Goal: Transaction & Acquisition: Purchase product/service

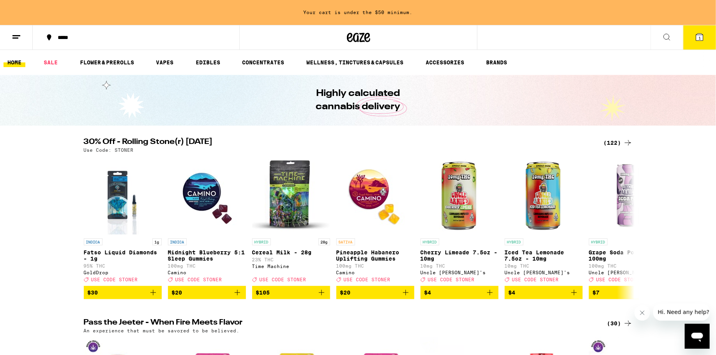
click at [703, 40] on icon at bounding box center [699, 37] width 7 height 7
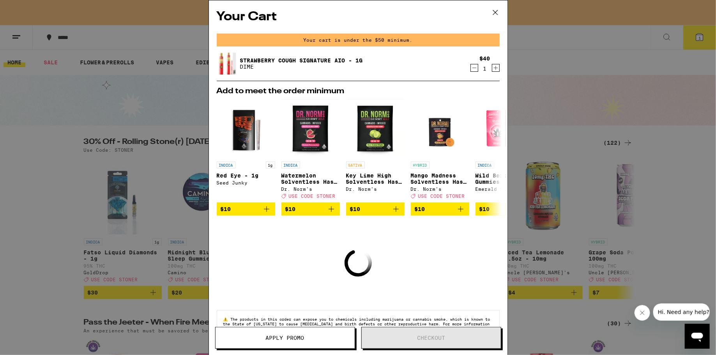
click at [495, 16] on icon at bounding box center [496, 13] width 12 height 12
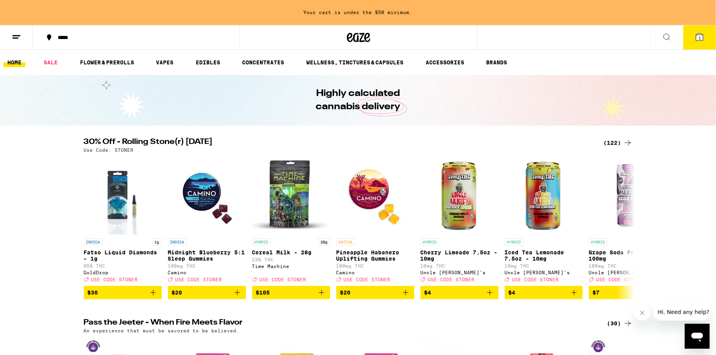
click at [91, 42] on button "*****" at bounding box center [136, 37] width 207 height 23
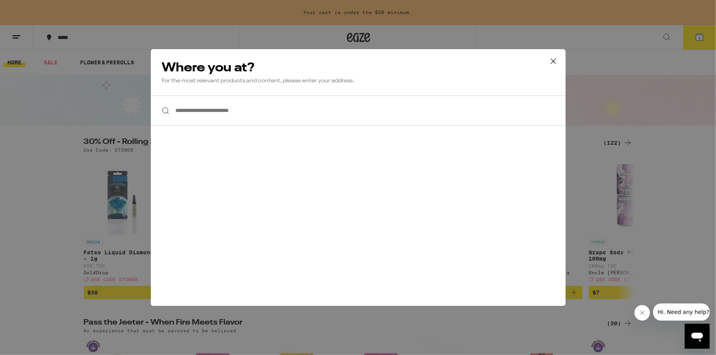
click at [206, 111] on input "**********" at bounding box center [358, 111] width 415 height 30
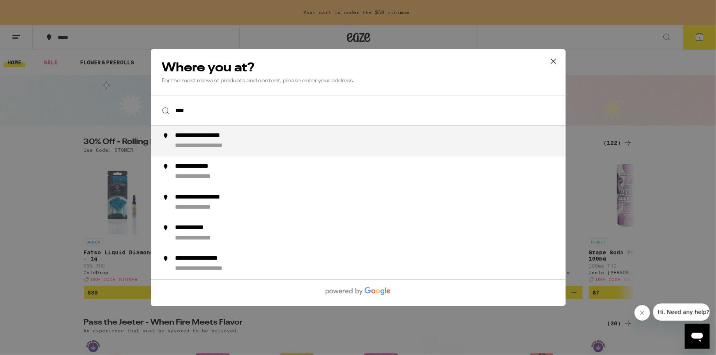
click at [195, 135] on div "**********" at bounding box center [213, 136] width 76 height 8
type input "**********"
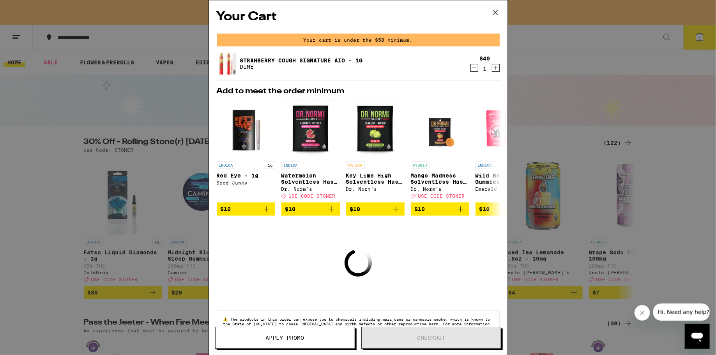
click at [498, 12] on icon at bounding box center [496, 13] width 12 height 12
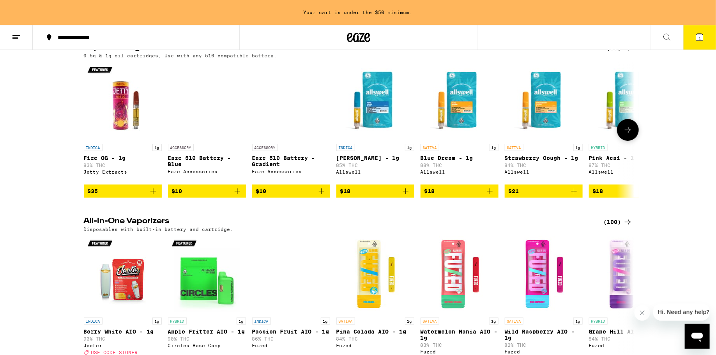
scroll to position [1249, 0]
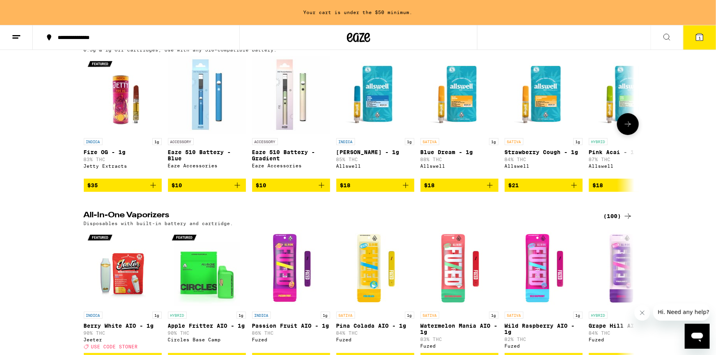
click at [313, 134] on img "Open page for Eaze 510 Battery - Gradient from Eaze Accessories" at bounding box center [291, 95] width 78 height 78
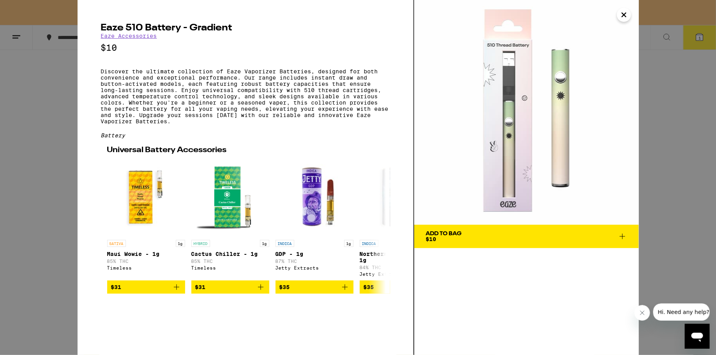
click at [628, 11] on icon "Close" at bounding box center [623, 15] width 9 height 12
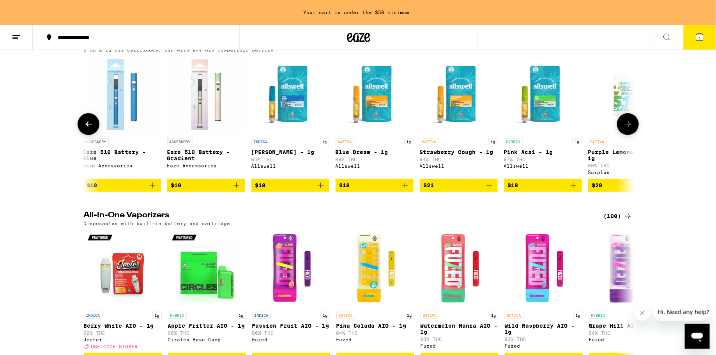
scroll to position [0, 86]
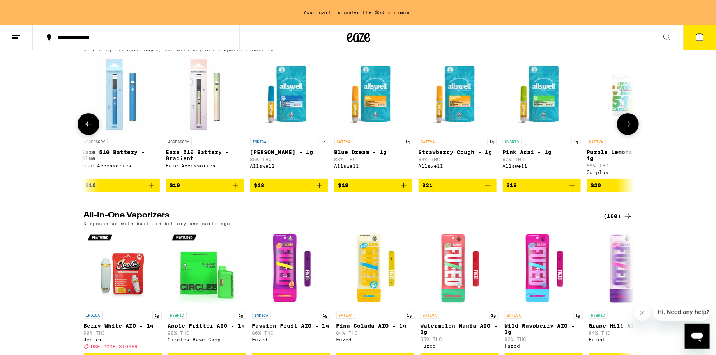
click at [402, 190] on icon "Add to bag" at bounding box center [403, 184] width 9 height 9
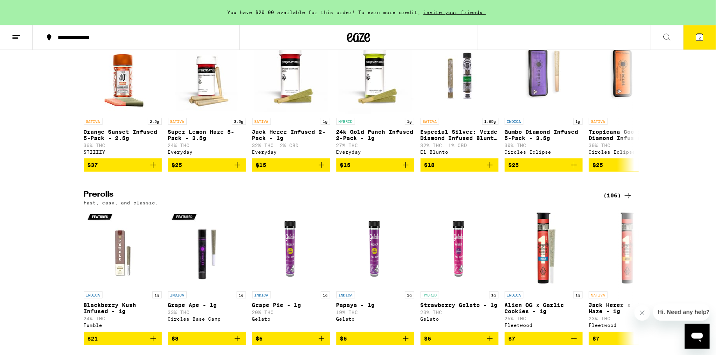
scroll to position [1982, 0]
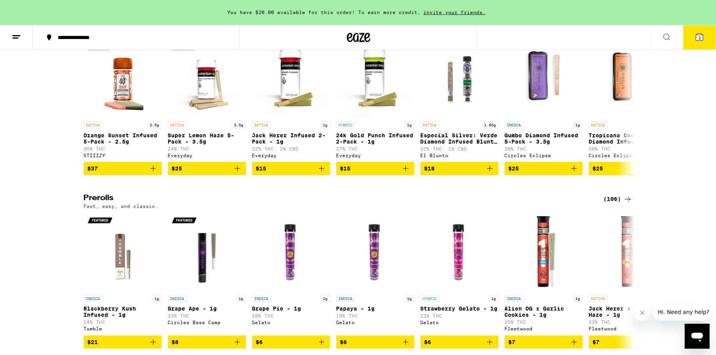
click at [610, 30] on div "(107)" at bounding box center [618, 25] width 29 height 9
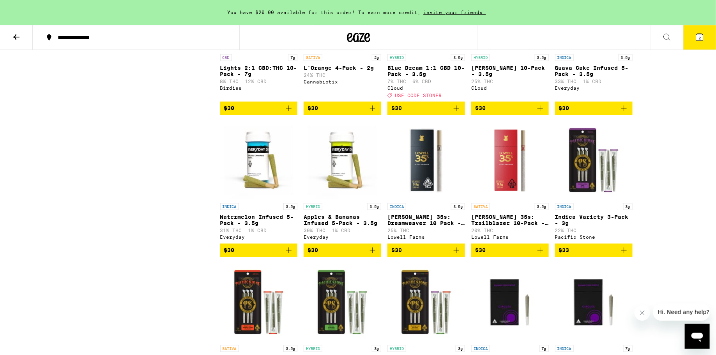
scroll to position [734, 0]
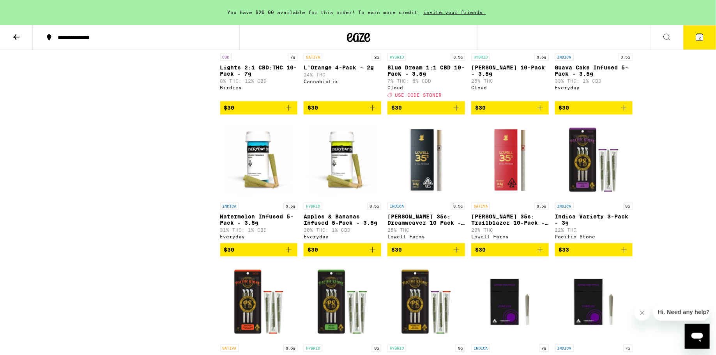
click at [509, 194] on img "Open page for Lowell 35s: Trailblazer 10-Pack - 3.5g from Lowell Farms" at bounding box center [510, 159] width 78 height 78
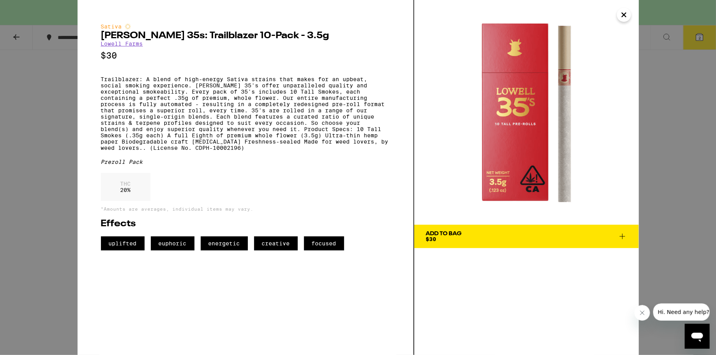
click at [577, 133] on img at bounding box center [526, 112] width 225 height 225
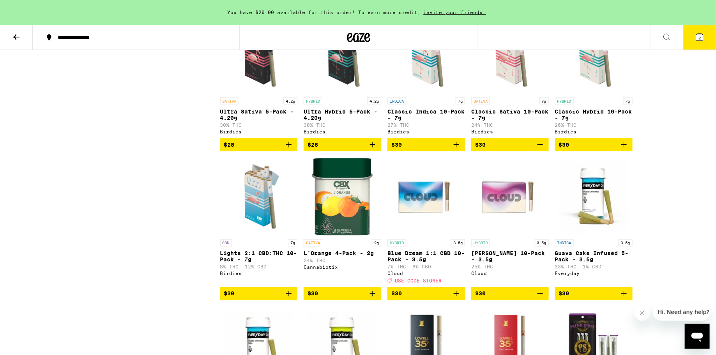
scroll to position [511, 0]
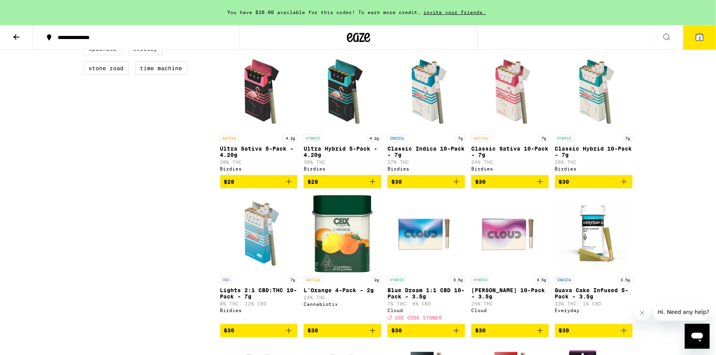
click at [508, 122] on img "Open page for Classic Sativa 10-Pack - 7g from Birdies" at bounding box center [510, 92] width 78 height 78
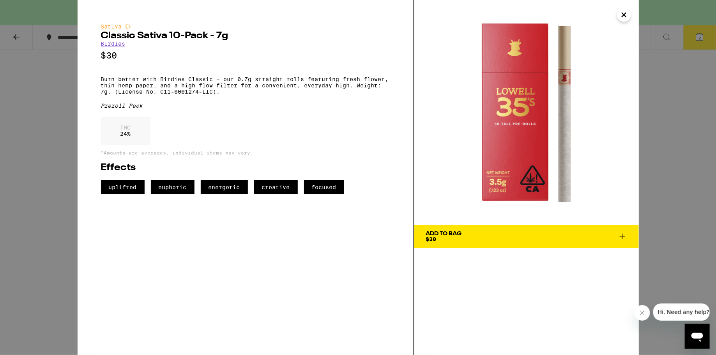
click at [28, 89] on div "Sativa Classic Sativa 10-Pack - 7g Birdies $30 Burn better with Birdies Classic…" at bounding box center [358, 177] width 716 height 355
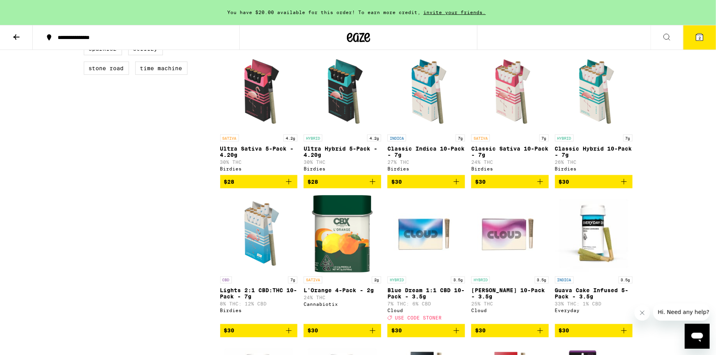
click at [495, 104] on img "Open page for Classic Sativa 10-Pack - 7g from Birdies" at bounding box center [510, 92] width 78 height 78
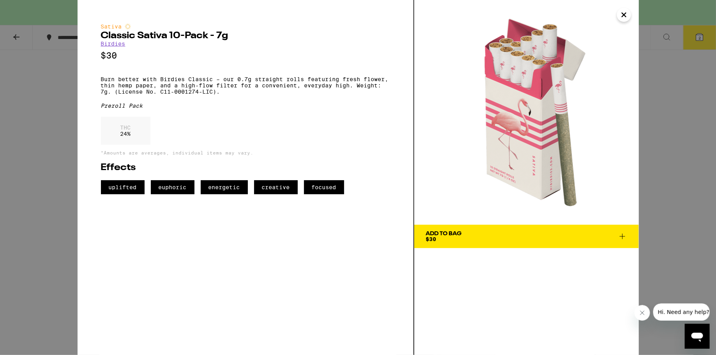
click at [621, 18] on icon "Close" at bounding box center [623, 15] width 9 height 12
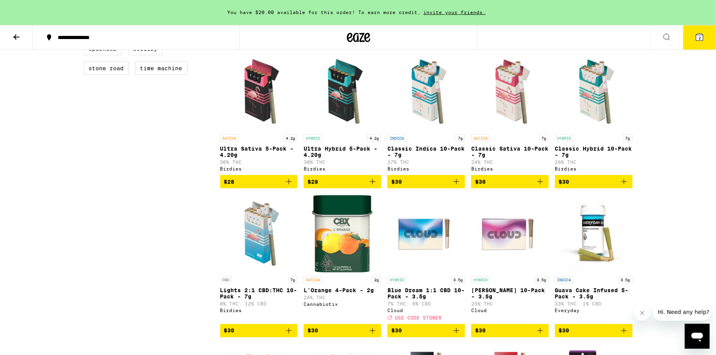
click at [623, 186] on icon "Add to bag" at bounding box center [623, 181] width 9 height 9
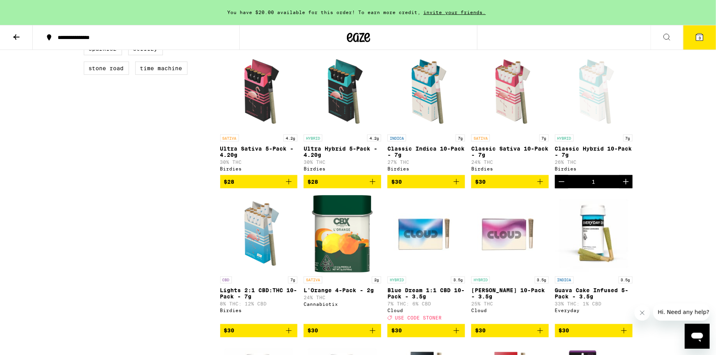
click at [700, 36] on span "3" at bounding box center [700, 37] width 2 height 5
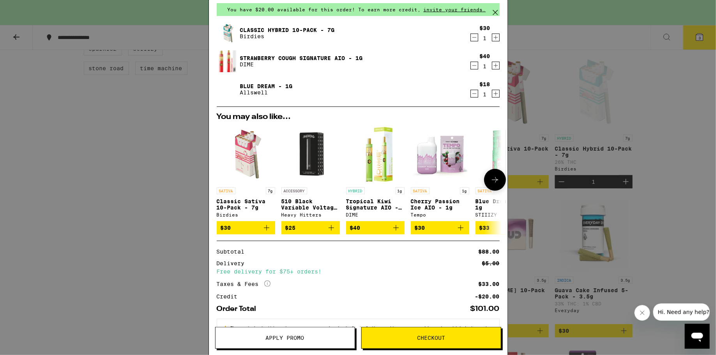
scroll to position [31, 0]
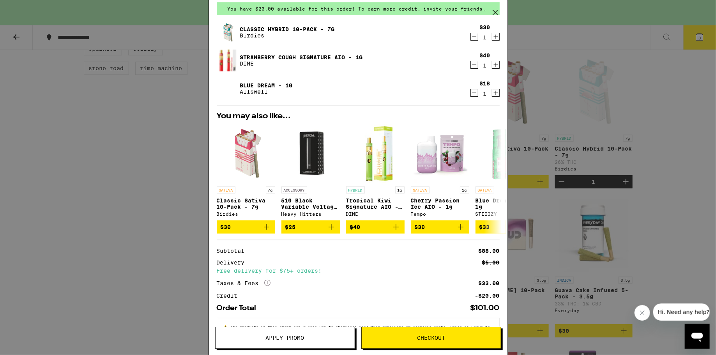
click at [474, 95] on icon "Decrement" at bounding box center [474, 92] width 7 height 9
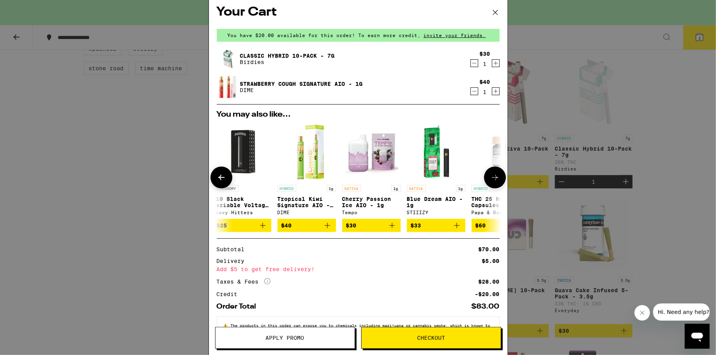
scroll to position [0, 104]
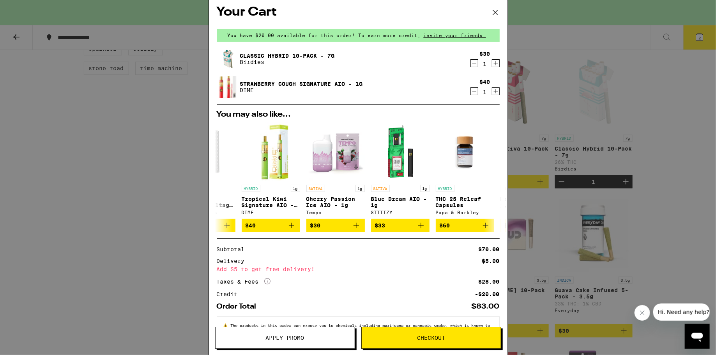
click at [687, 173] on div "Your Cart You have $20.00 available for this order! To earn more credit, invite…" at bounding box center [358, 177] width 716 height 355
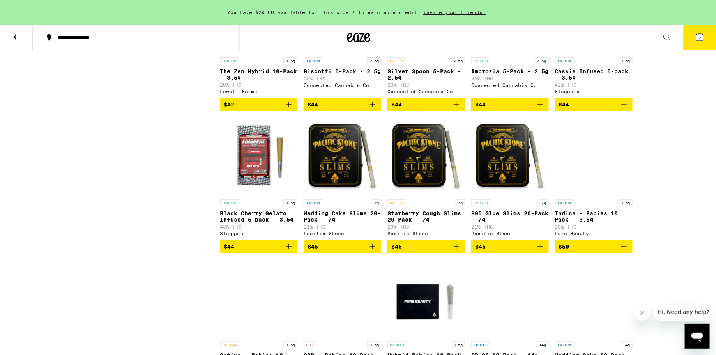
scroll to position [2814, 0]
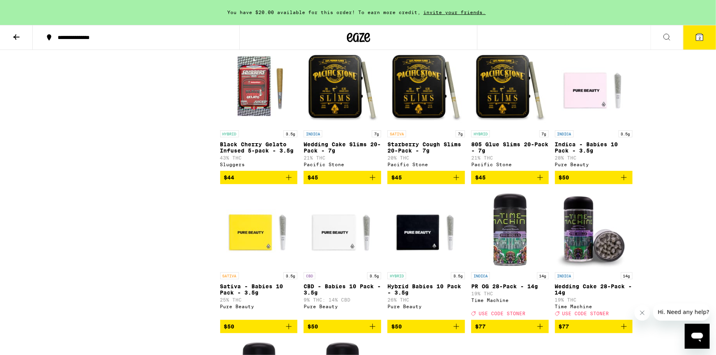
click at [704, 39] on icon at bounding box center [699, 36] width 9 height 9
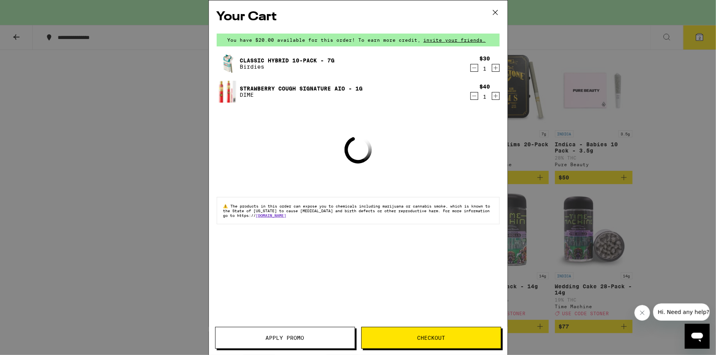
click at [673, 115] on div "Your Cart You have $20.00 available for this order! To earn more credit, invite…" at bounding box center [358, 177] width 716 height 355
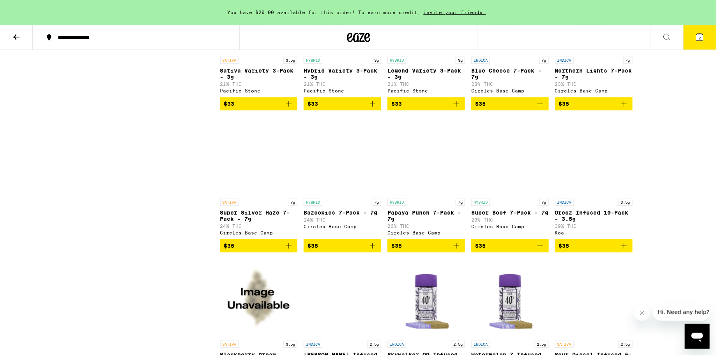
scroll to position [732, 0]
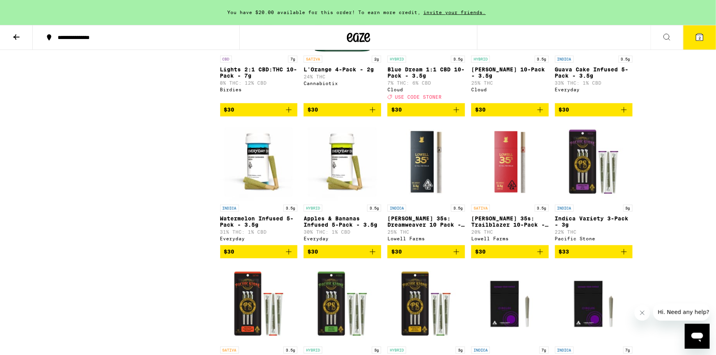
click at [16, 35] on icon at bounding box center [16, 36] width 9 height 9
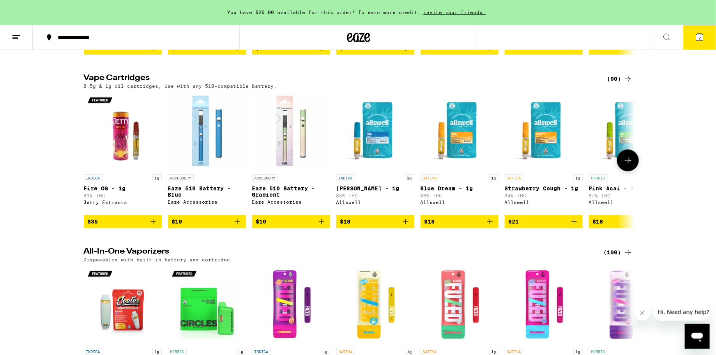
scroll to position [1133, 0]
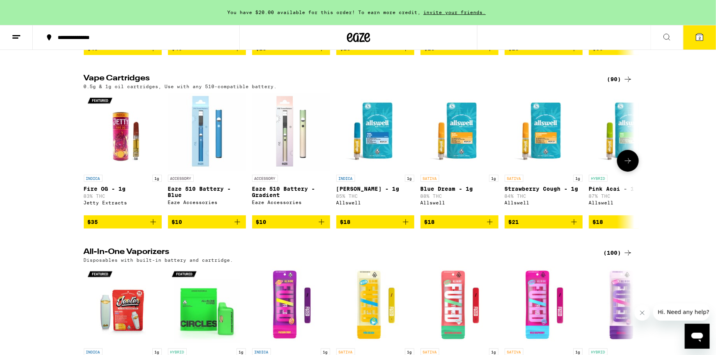
click at [492, 227] on icon "Add to bag" at bounding box center [489, 221] width 9 height 9
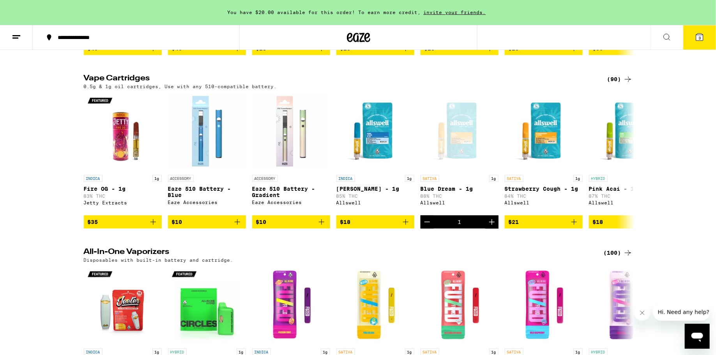
click at [706, 41] on button "3" at bounding box center [699, 37] width 33 height 24
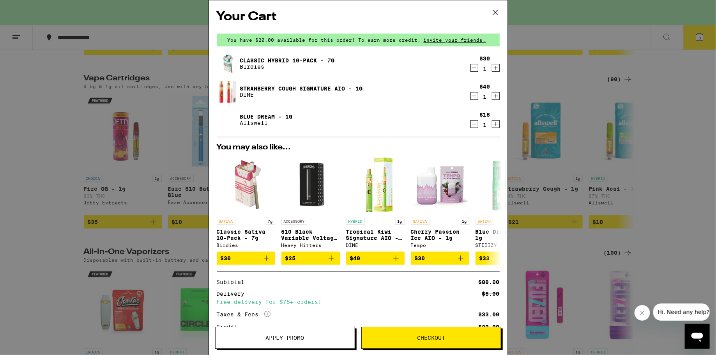
click at [414, 339] on span "Checkout" at bounding box center [431, 337] width 139 height 5
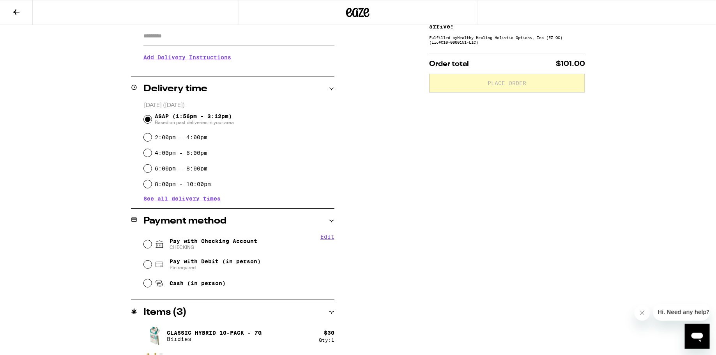
scroll to position [143, 0]
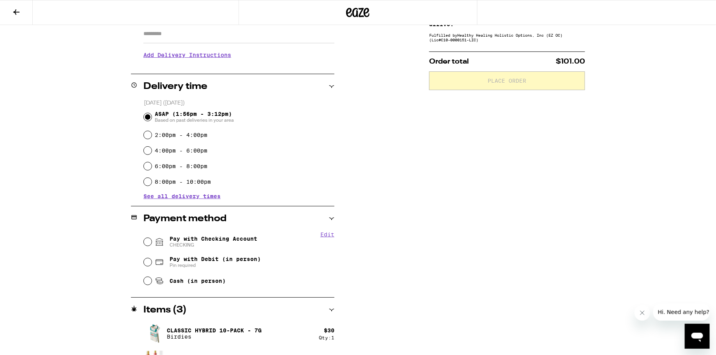
click at [217, 239] on span "Pay with Checking Account CHECKING" at bounding box center [214, 241] width 88 height 12
click at [152, 239] on input "Pay with Checking Account CHECKING" at bounding box center [148, 242] width 8 height 8
radio input "true"
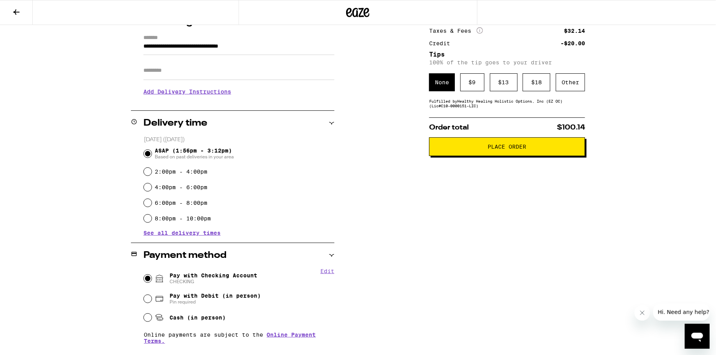
scroll to position [42, 0]
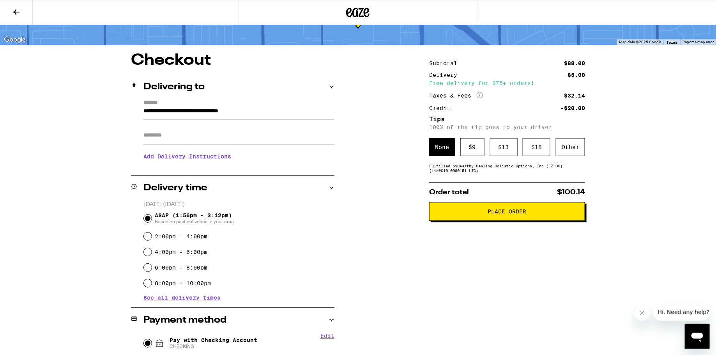
click at [472, 213] on span "Place Order" at bounding box center [507, 211] width 143 height 5
